Goal: Information Seeking & Learning: Learn about a topic

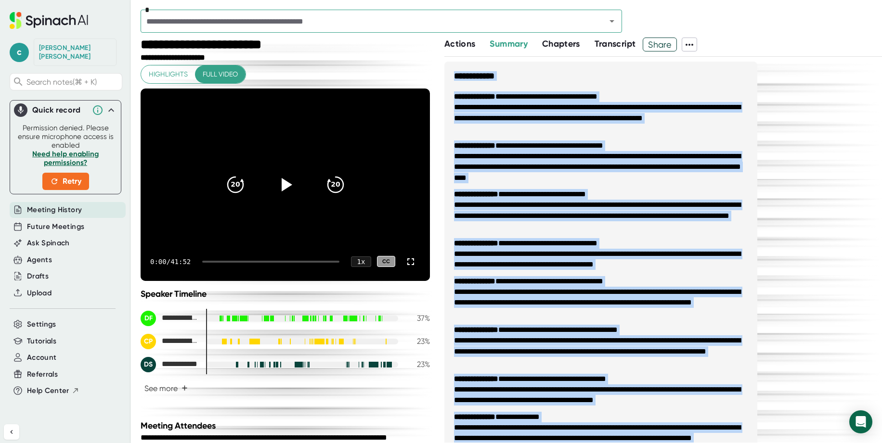
scroll to position [853, 0]
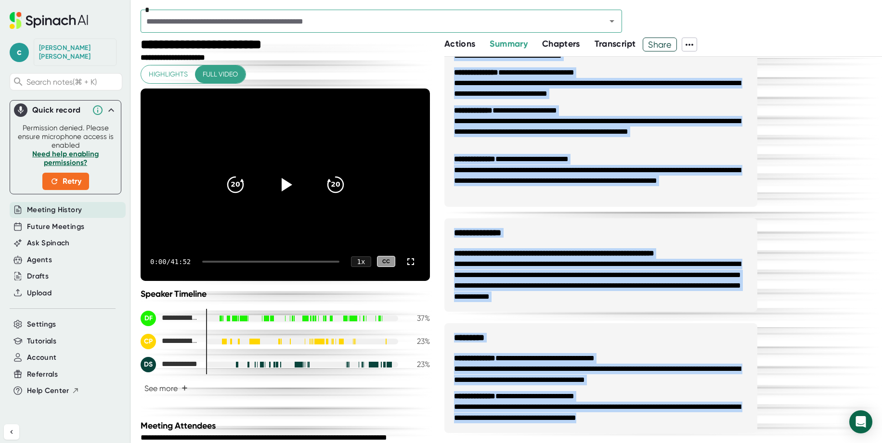
click at [47, 205] on span "Meeting History" at bounding box center [54, 210] width 55 height 11
click at [57, 206] on span "Meeting History" at bounding box center [54, 210] width 55 height 11
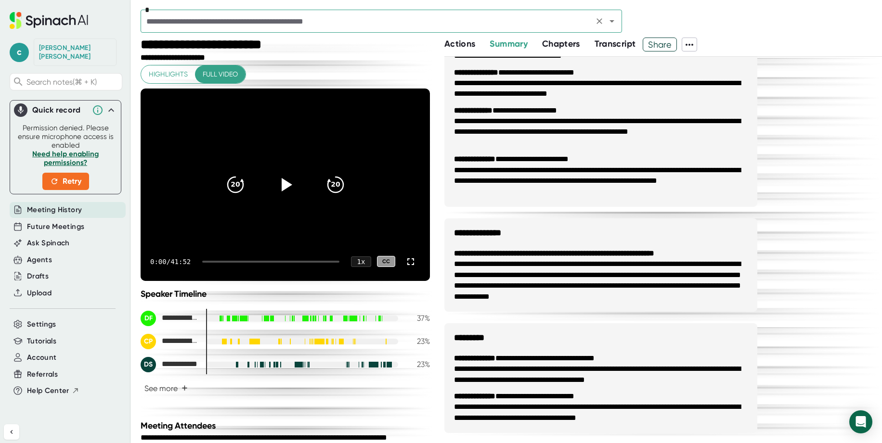
click at [206, 23] on input "text" at bounding box center [366, 20] width 447 height 13
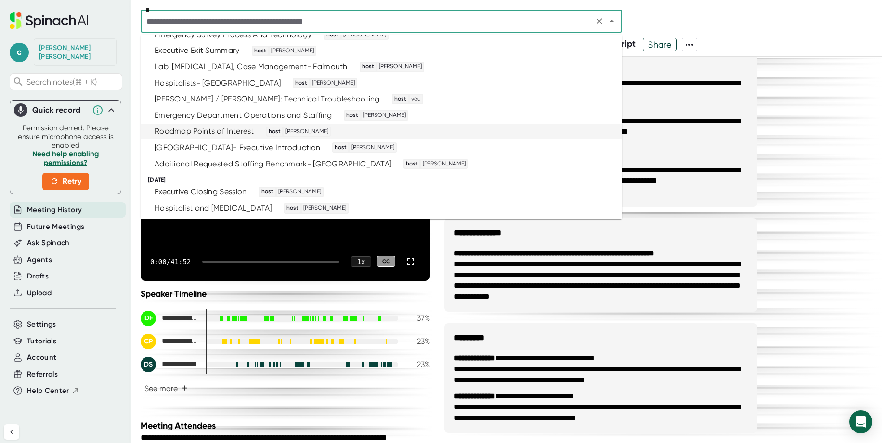
scroll to position [0, 0]
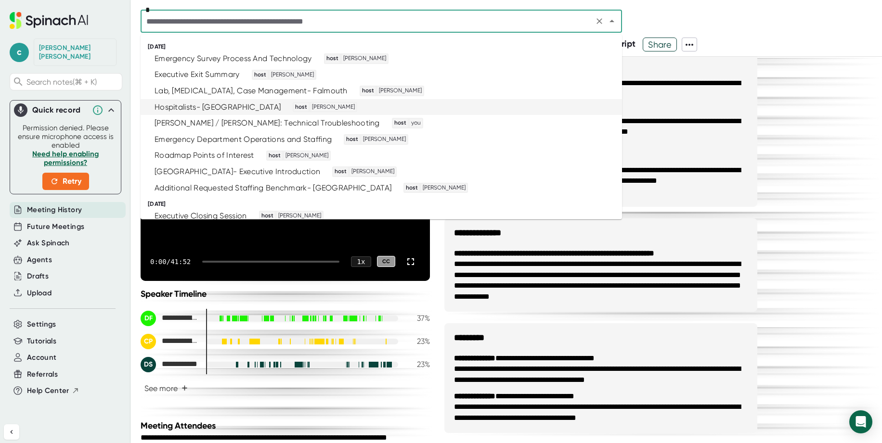
click at [189, 109] on div "Hospitalists- [GEOGRAPHIC_DATA]" at bounding box center [218, 108] width 126 height 10
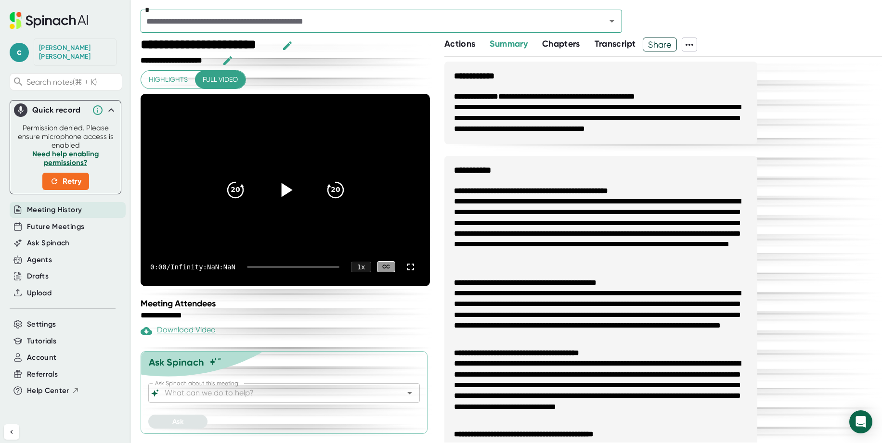
click at [285, 189] on icon at bounding box center [286, 190] width 11 height 14
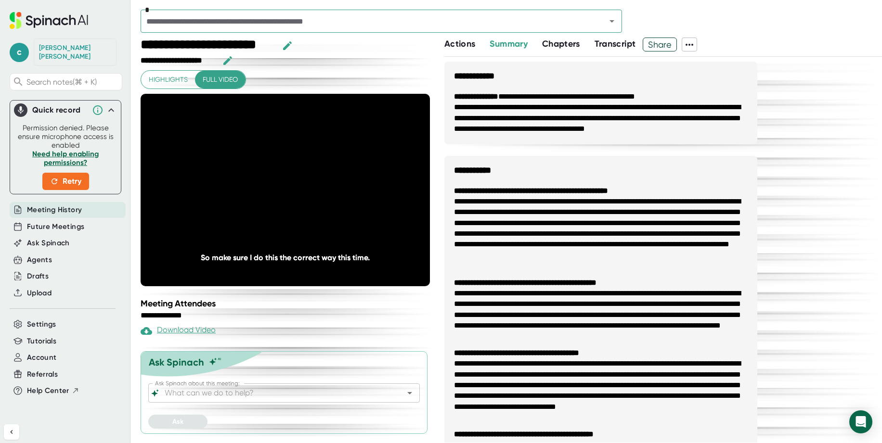
click at [611, 47] on span "Transcript" at bounding box center [614, 44] width 41 height 11
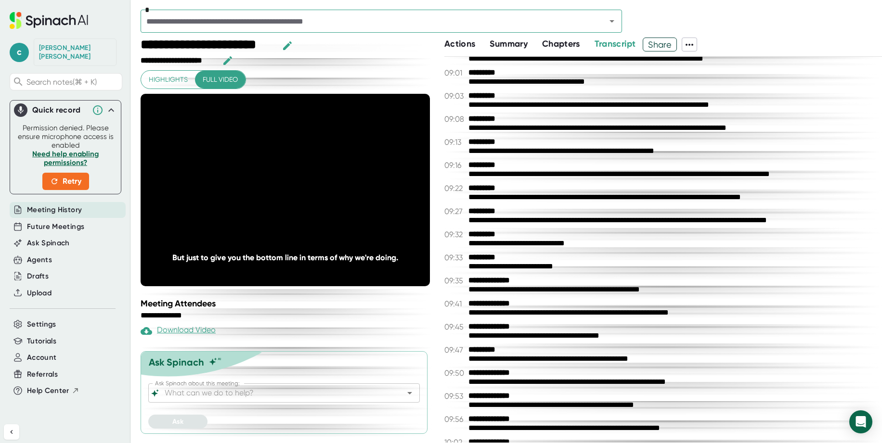
scroll to position [3200, 0]
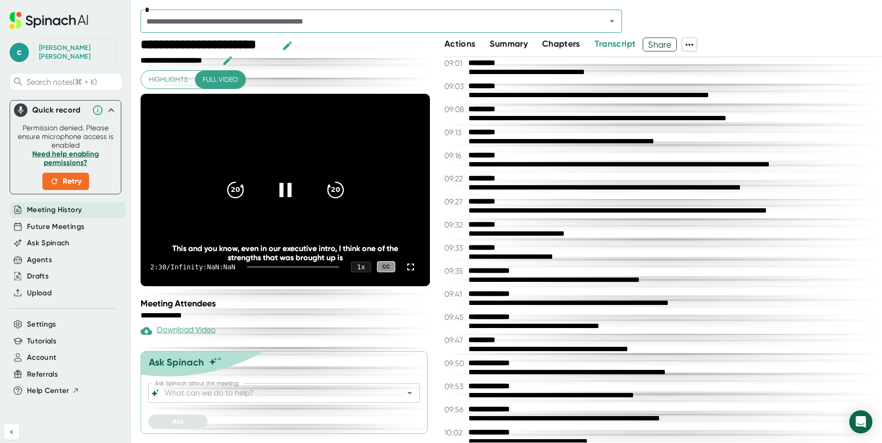
click at [287, 190] on icon at bounding box center [285, 190] width 12 height 14
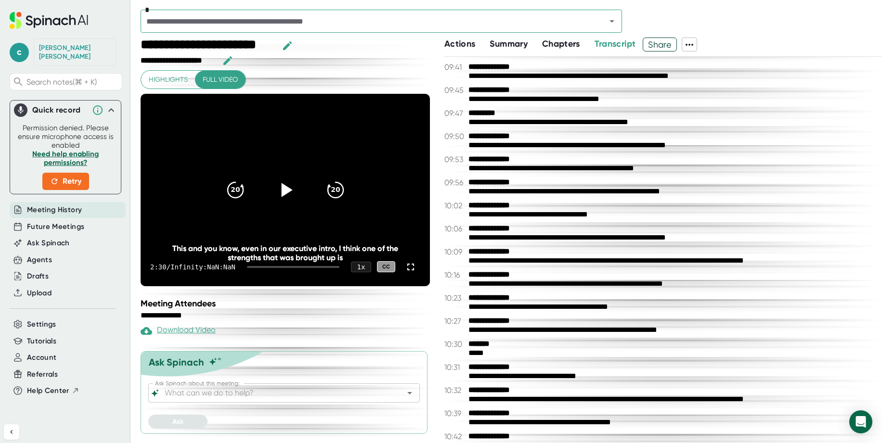
scroll to position [3428, 0]
